Goal: Task Accomplishment & Management: Use online tool/utility

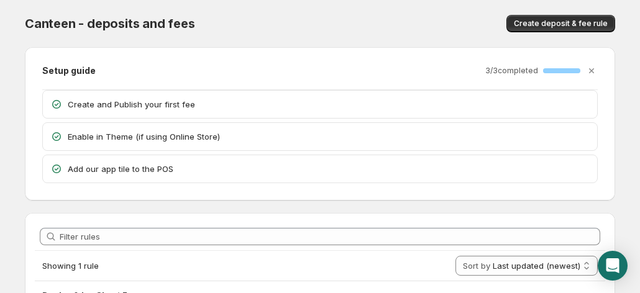
scroll to position [90, 0]
click at [543, 26] on span "Create deposit & fee rule" at bounding box center [561, 24] width 94 height 10
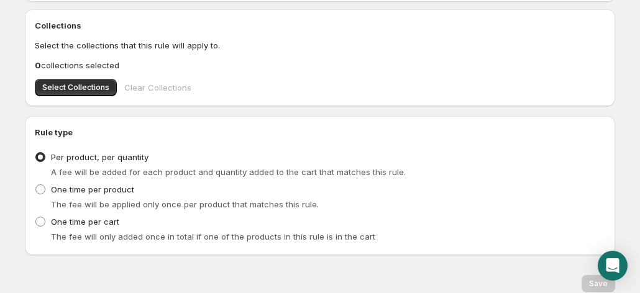
scroll to position [561, 0]
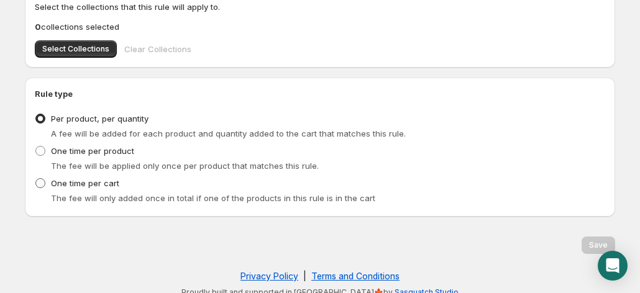
click at [38, 181] on span at bounding box center [40, 183] width 10 height 10
click at [36, 179] on input "One time per cart" at bounding box center [35, 178] width 1 height 1
radio input "true"
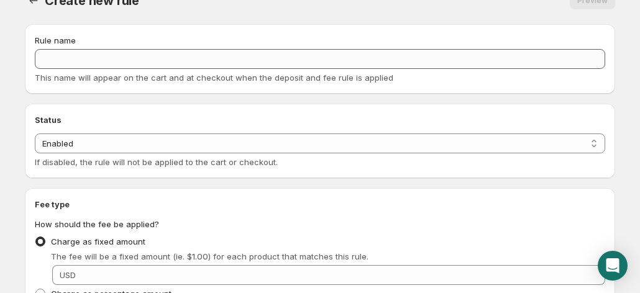
scroll to position [0, 0]
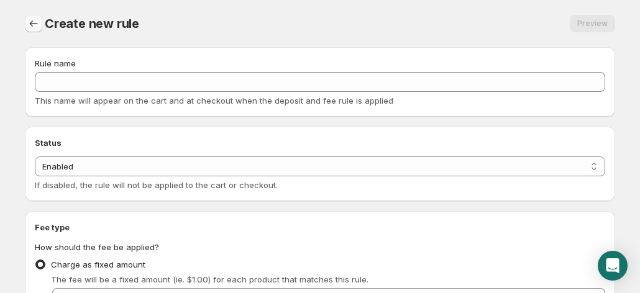
click at [28, 24] on icon "Settings" at bounding box center [33, 23] width 12 height 12
radio input "true"
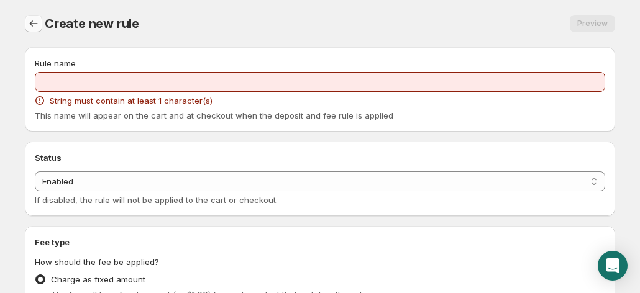
click at [30, 26] on icon "Settings" at bounding box center [33, 23] width 12 height 12
